Goal: Task Accomplishment & Management: Use online tool/utility

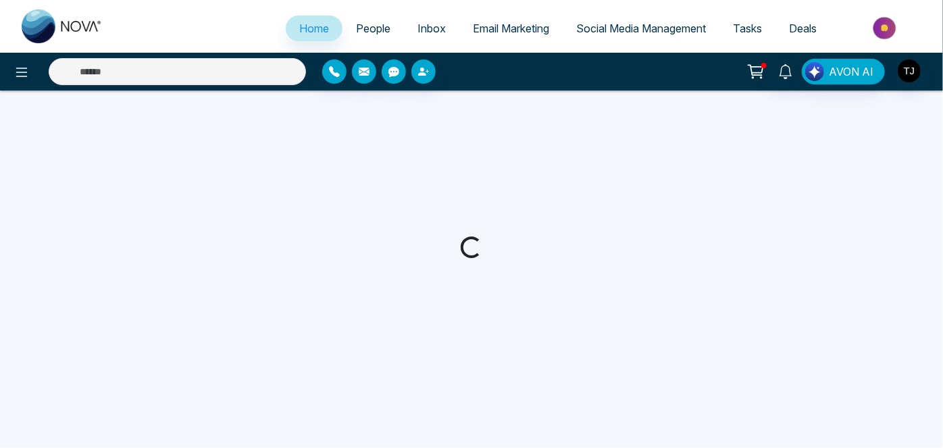
select select "*"
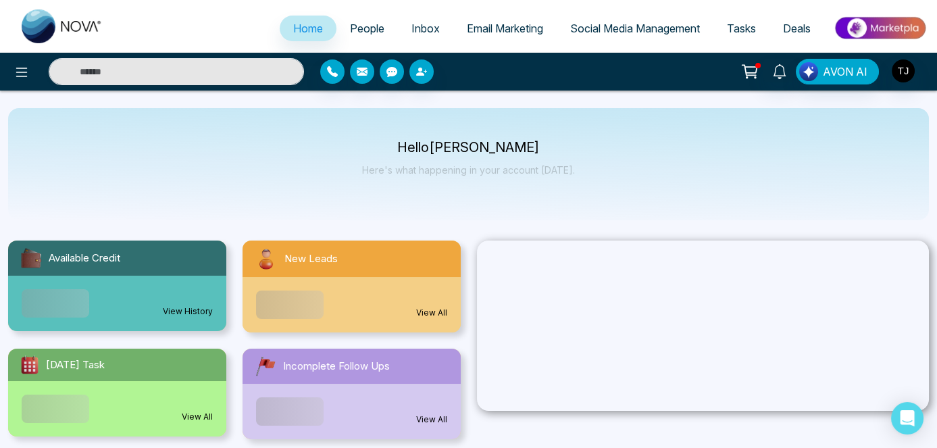
click at [611, 22] on span "Social Media Management" at bounding box center [635, 29] width 130 height 14
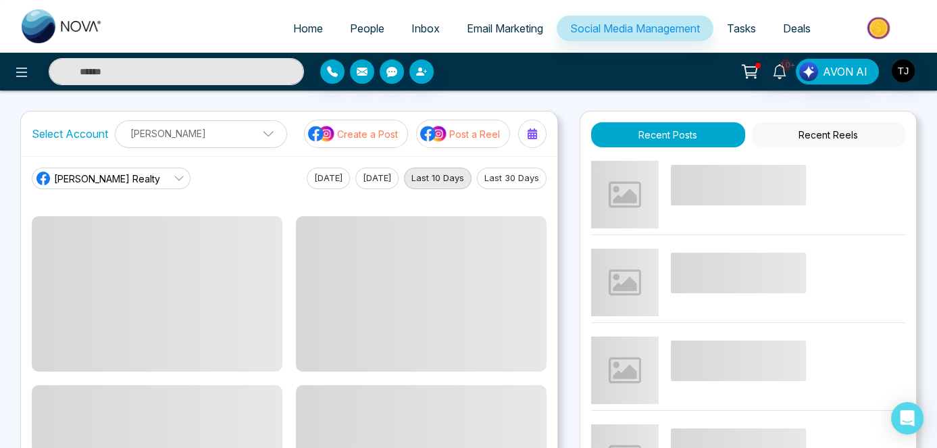
click at [232, 126] on p "[PERSON_NAME]" at bounding box center [201, 133] width 155 height 22
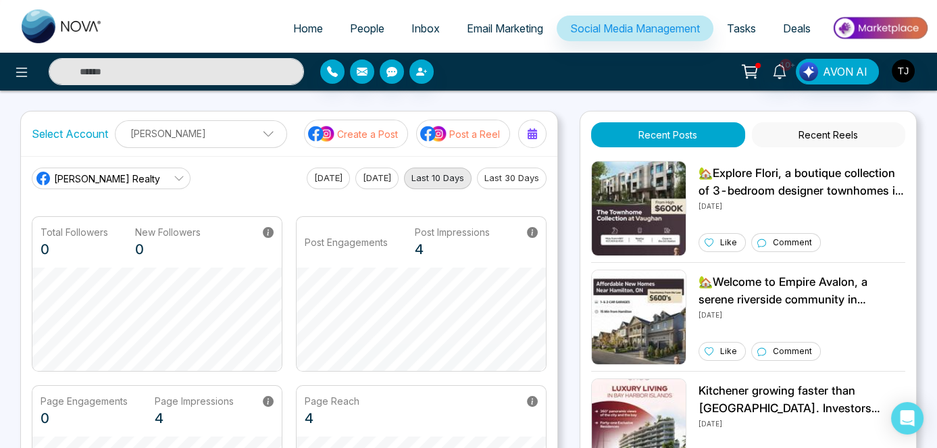
click at [338, 97] on div "Home People Inbox Email Marketing Social Media Management Tasks Deals 10+ AVON …" at bounding box center [468, 436] width 937 height 873
click at [623, 446] on img at bounding box center [638, 425] width 95 height 95
